Goal: Task Accomplishment & Management: Manage account settings

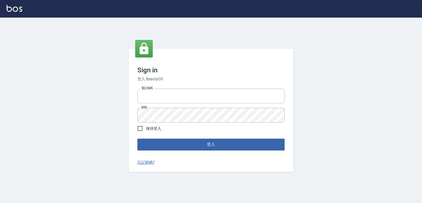
type input "0982132488"
click at [231, 152] on div "Sign in 登入 BeautyOS 電話號碼 [PHONE_NUMBER] 電話號碼 密碼 密碼 保持登入 登入 忘記密碼?" at bounding box center [211, 110] width 165 height 123
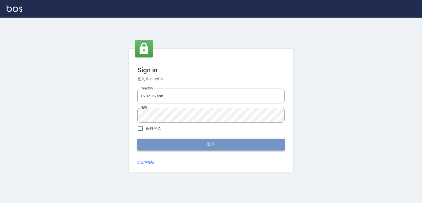
click at [232, 143] on button "登入" at bounding box center [210, 145] width 147 height 12
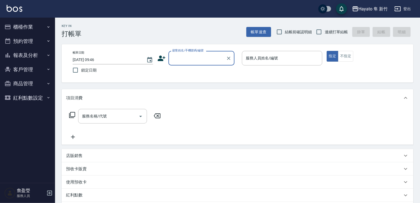
click at [27, 23] on button "櫃檯作業" at bounding box center [27, 27] width 51 height 14
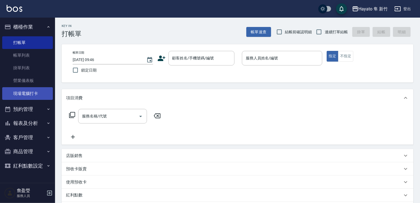
click at [36, 92] on link "現場電腦打卡" at bounding box center [27, 93] width 51 height 13
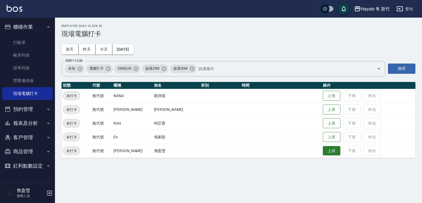
click at [323, 147] on button "上班" at bounding box center [332, 151] width 18 height 10
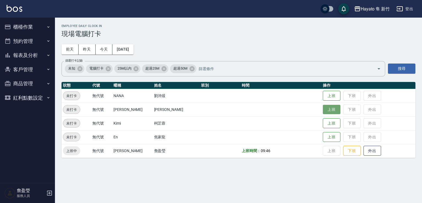
click at [323, 109] on button "上班" at bounding box center [332, 110] width 18 height 10
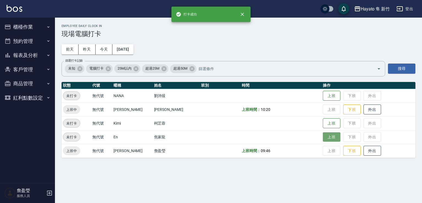
click at [323, 140] on button "上班" at bounding box center [332, 137] width 18 height 10
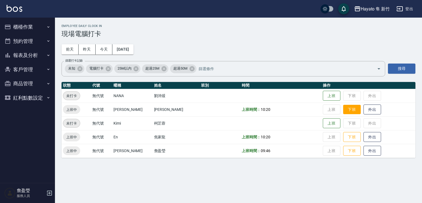
click at [345, 108] on button "下班" at bounding box center [352, 110] width 18 height 10
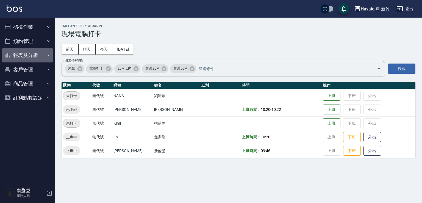
click at [24, 56] on button "報表及分析" at bounding box center [27, 55] width 51 height 14
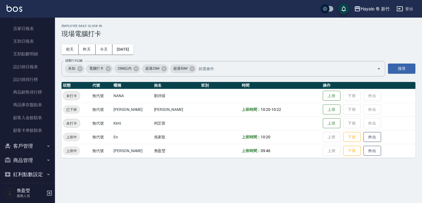
scroll to position [60, 0]
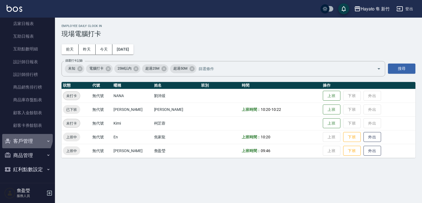
click at [23, 136] on button "客戶管理" at bounding box center [27, 141] width 51 height 14
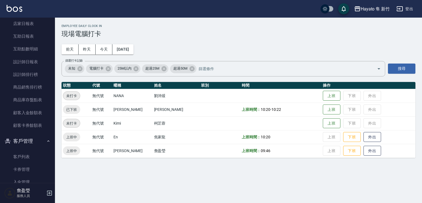
click at [27, 140] on button "客戶管理" at bounding box center [27, 141] width 51 height 14
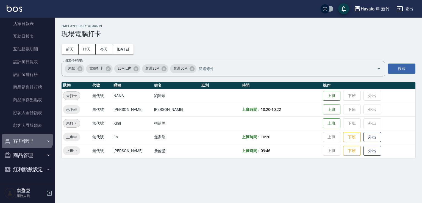
click at [26, 134] on button "客戶管理" at bounding box center [27, 141] width 51 height 14
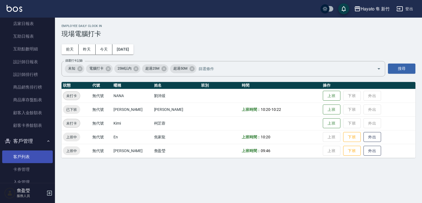
click at [29, 155] on link "客戶列表" at bounding box center [27, 156] width 51 height 13
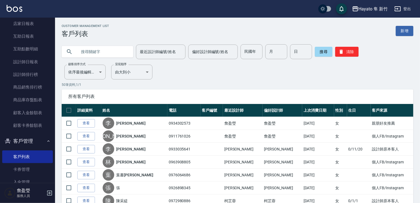
click at [102, 54] on input "text" at bounding box center [103, 51] width 52 height 15
click at [105, 54] on input "text" at bounding box center [103, 51] width 52 height 15
type input "0955388912"
click at [321, 53] on button "搜尋" at bounding box center [324, 52] width 18 height 10
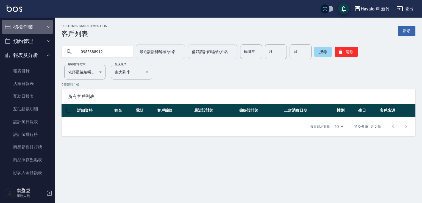
click at [46, 27] on icon "button" at bounding box center [48, 27] width 4 height 4
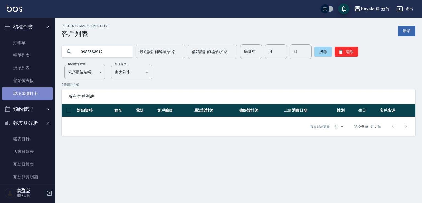
click at [31, 94] on link "現場電腦打卡" at bounding box center [27, 93] width 51 height 13
